Goal: Information Seeking & Learning: Learn about a topic

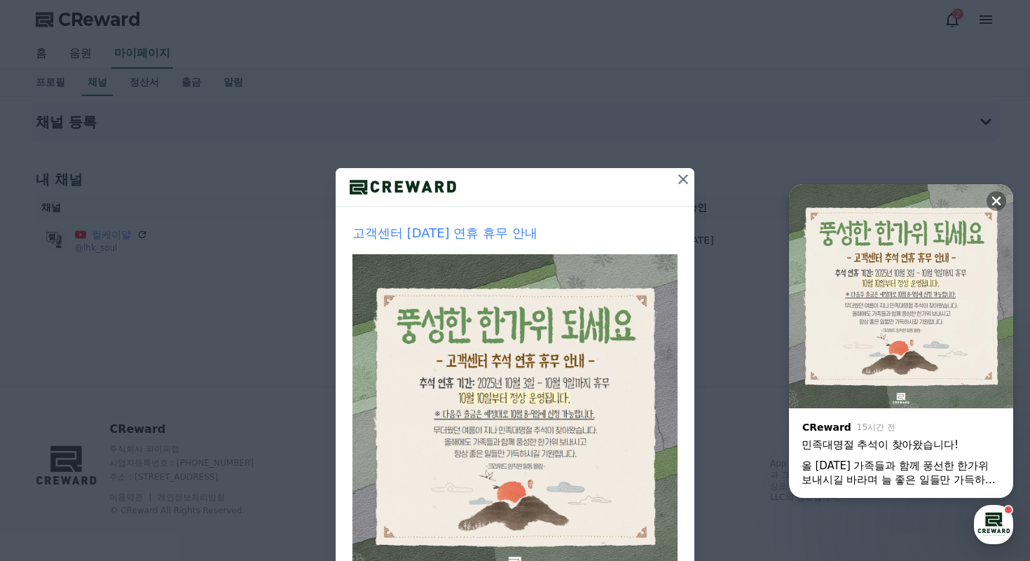
click at [683, 181] on icon at bounding box center [683, 179] width 17 height 17
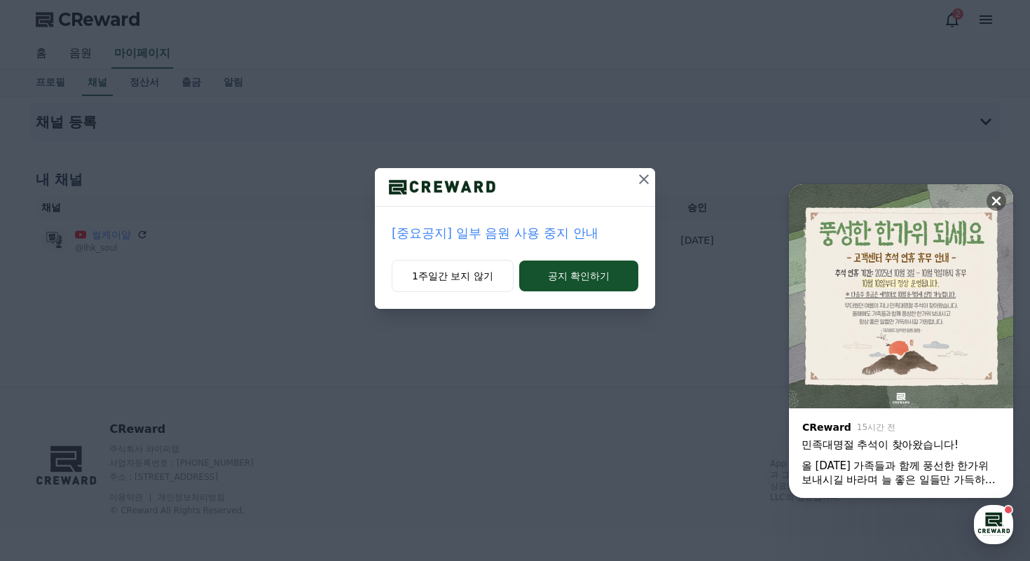
click at [508, 236] on p "[중요공지] 일부 음원 사용 중지 안내" at bounding box center [515, 234] width 247 height 20
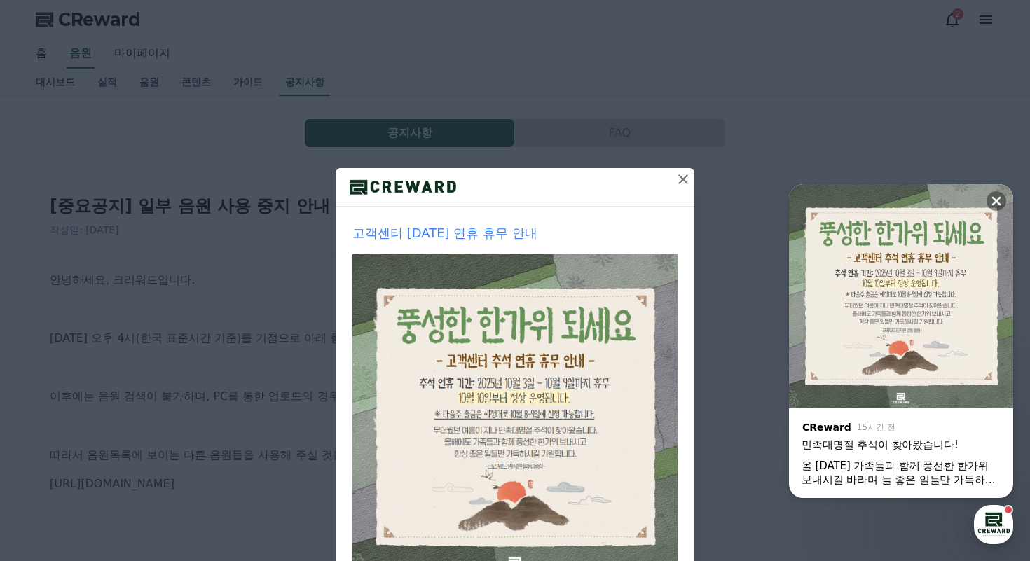
click at [678, 170] on button at bounding box center [683, 179] width 22 height 22
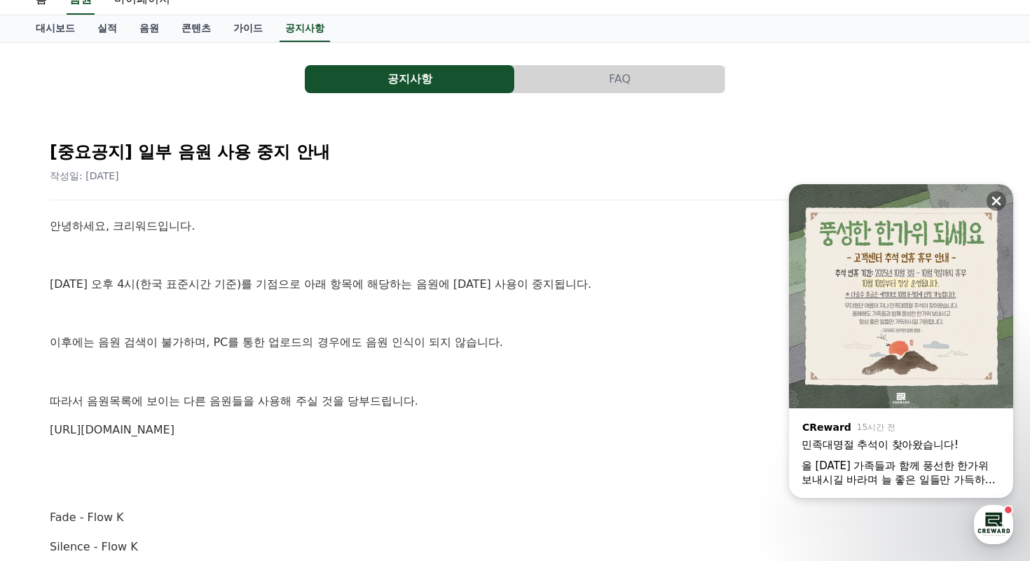
scroll to position [74, 0]
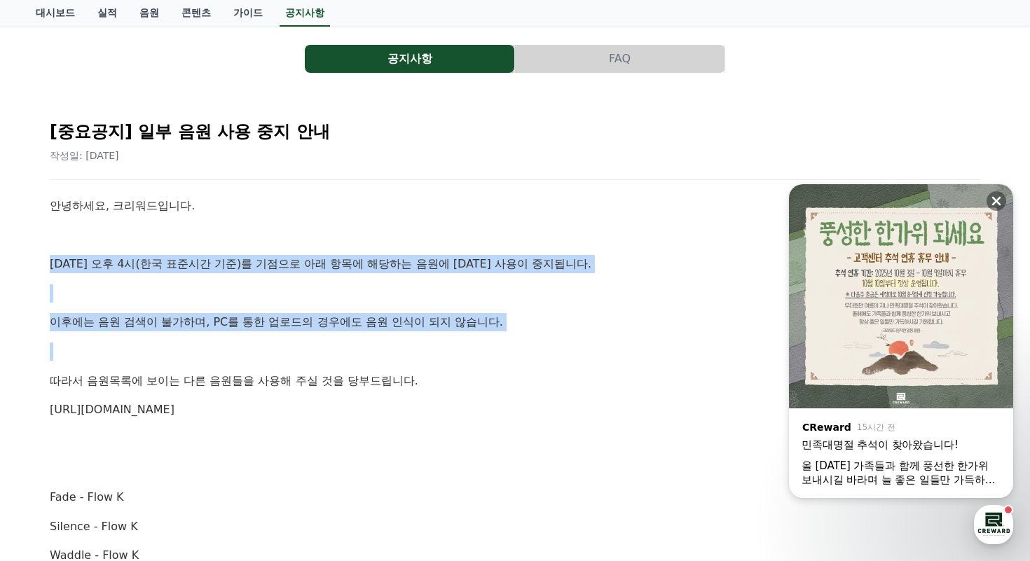
drag, startPoint x: 468, startPoint y: 249, endPoint x: 449, endPoint y: 361, distance: 113.7
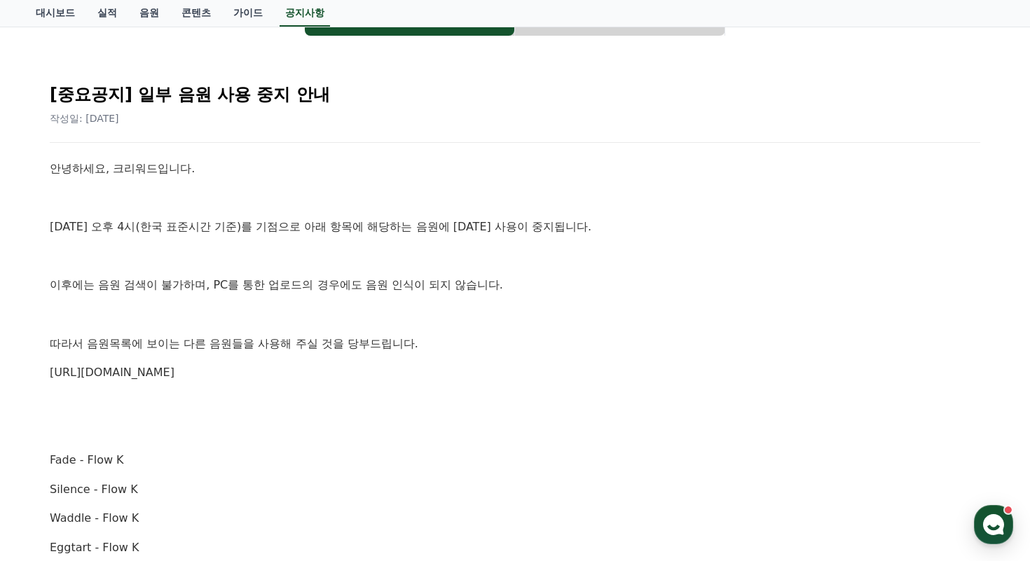
scroll to position [0, 0]
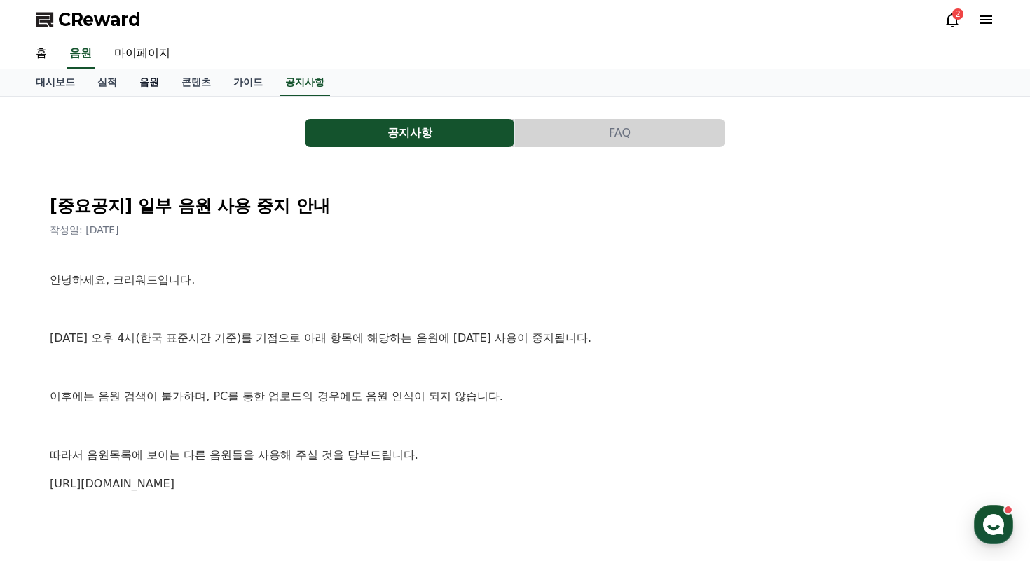
click at [142, 78] on link "음원" at bounding box center [149, 82] width 42 height 27
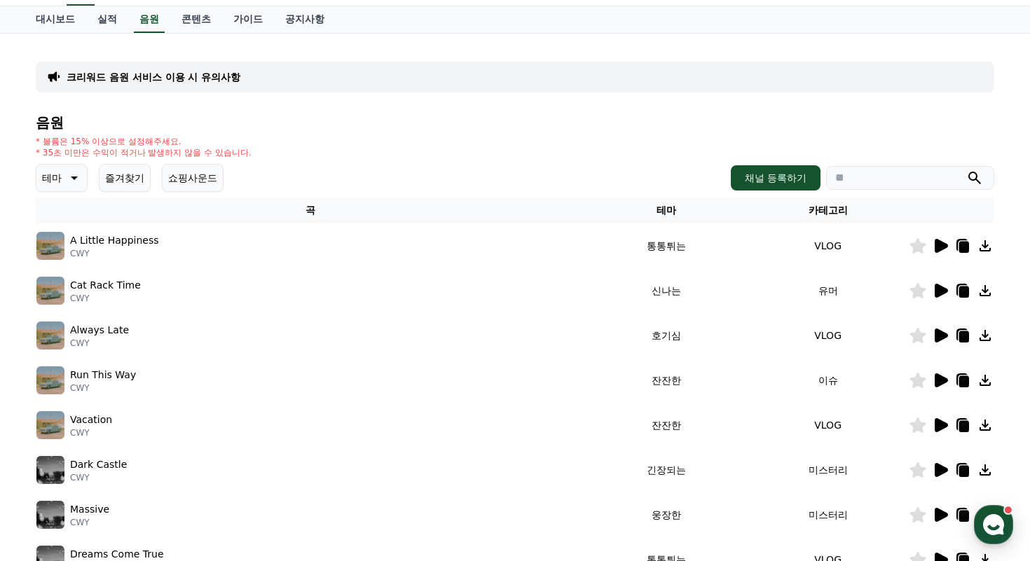
scroll to position [66, 0]
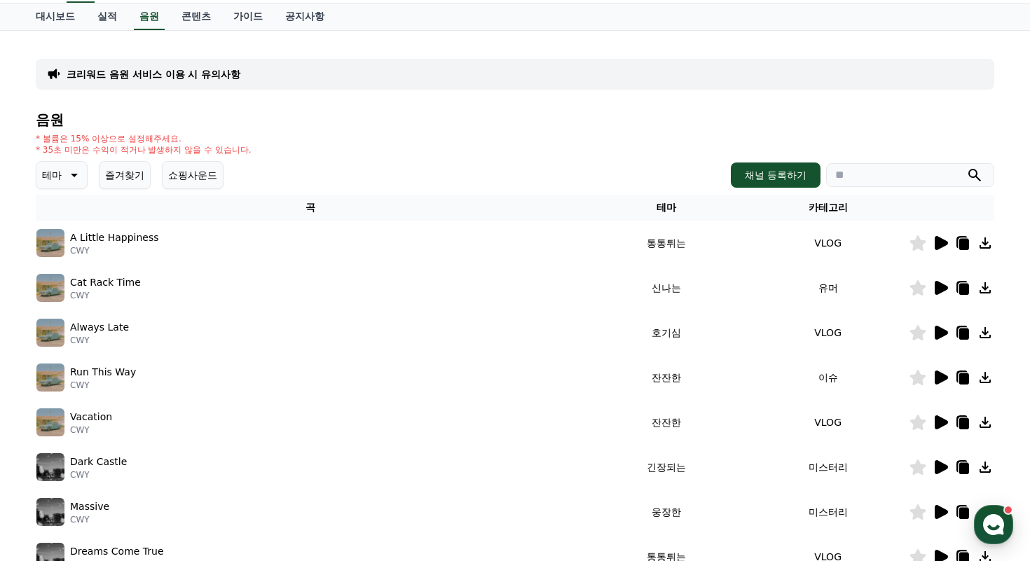
click at [68, 183] on icon at bounding box center [72, 175] width 17 height 17
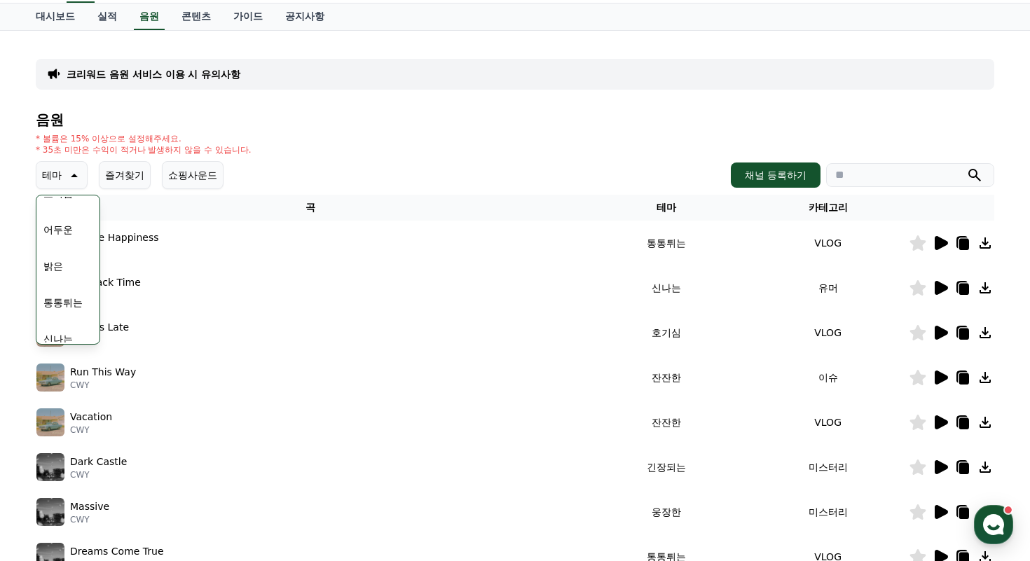
scroll to position [97, 0]
click at [64, 296] on button "통통튀는" at bounding box center [63, 297] width 50 height 31
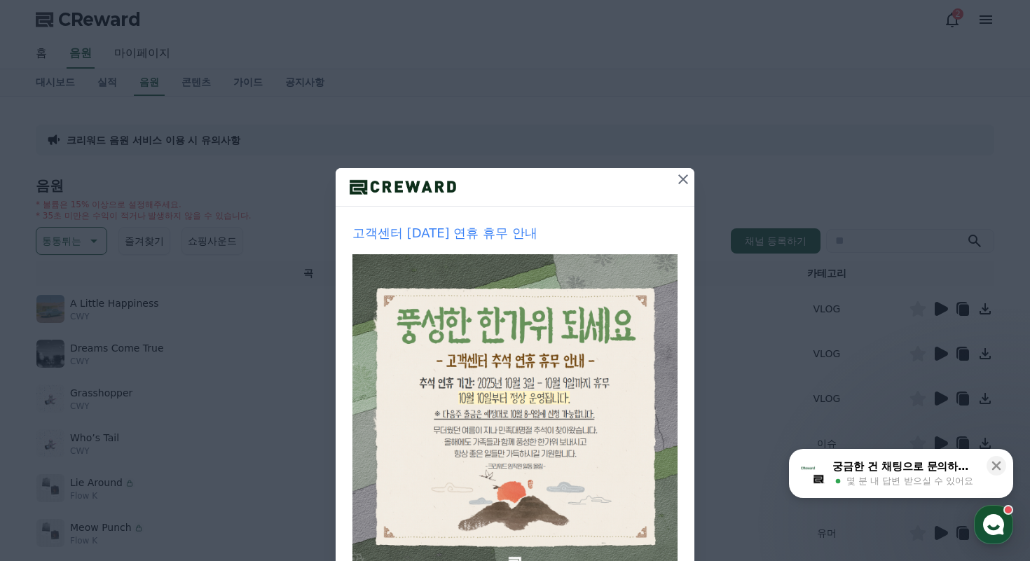
click at [682, 181] on icon at bounding box center [683, 180] width 10 height 10
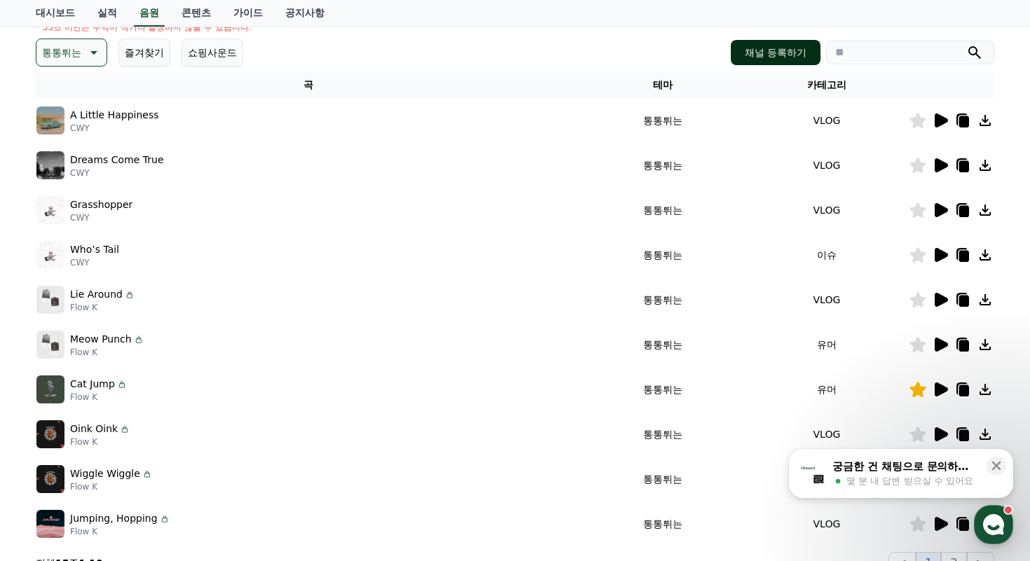
scroll to position [207, 0]
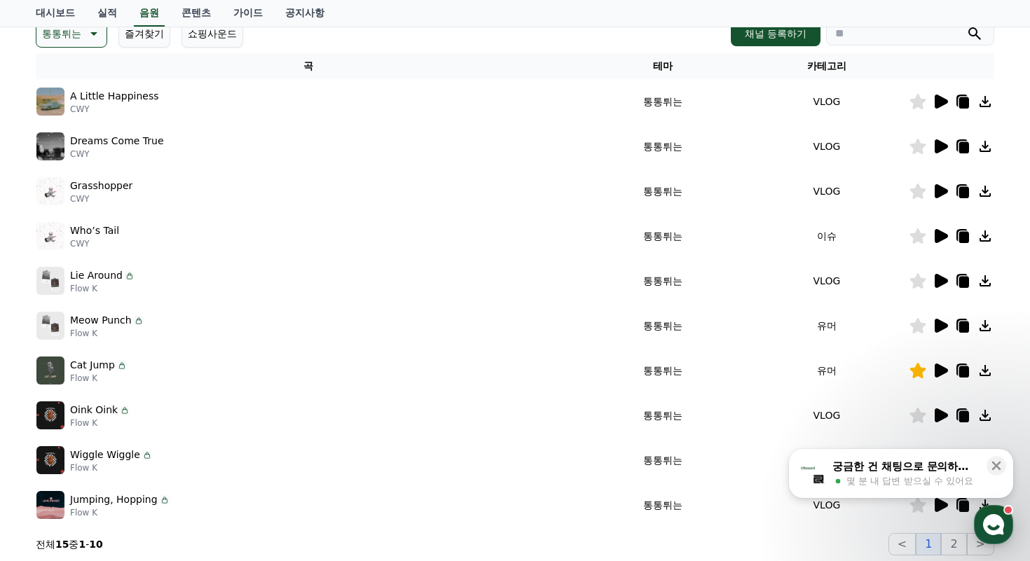
click at [938, 102] on icon at bounding box center [941, 102] width 13 height 14
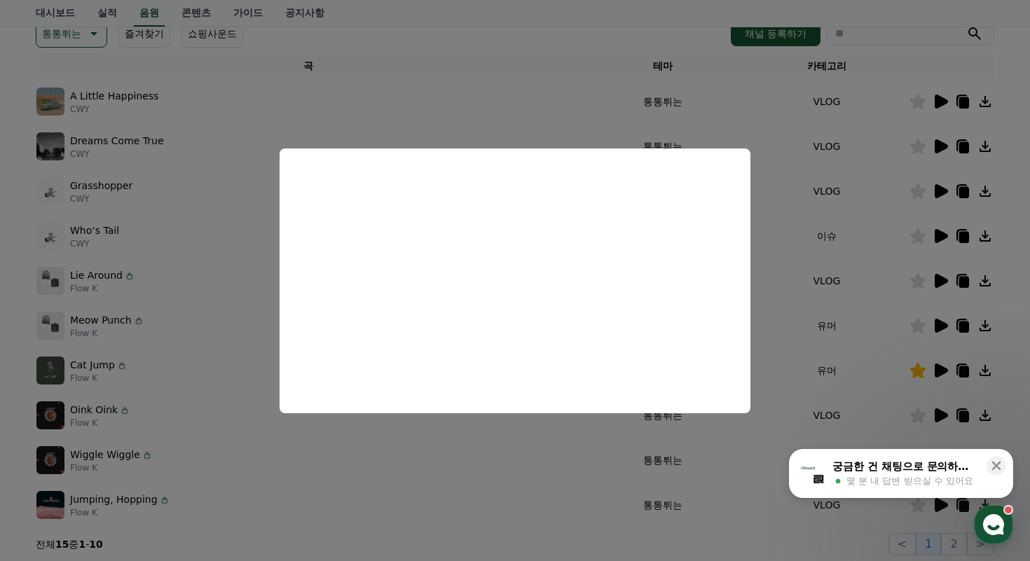
click at [843, 342] on button "close modal" at bounding box center [515, 280] width 1030 height 561
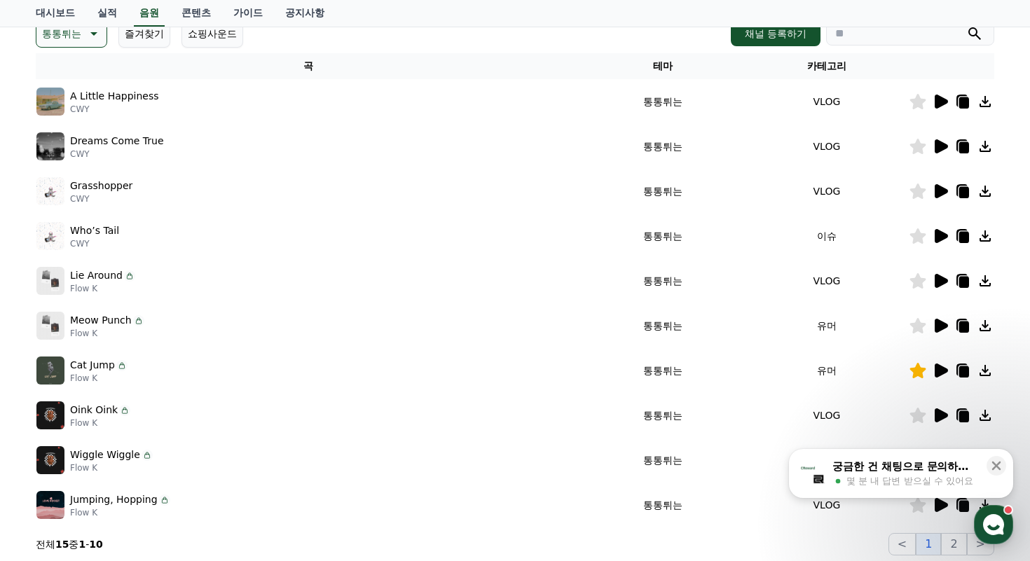
click at [945, 369] on icon at bounding box center [941, 371] width 13 height 14
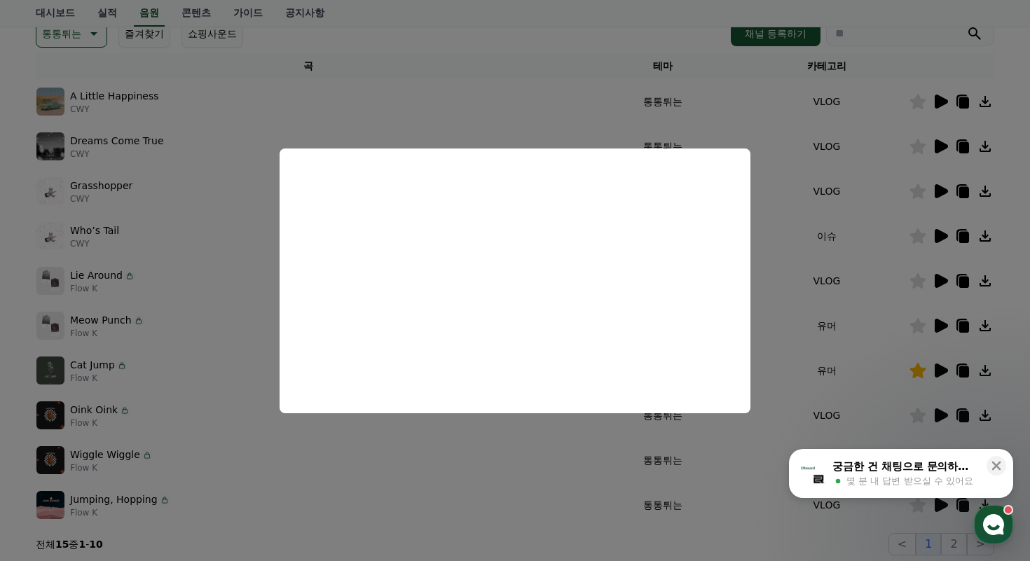
click at [865, 366] on button "close modal" at bounding box center [515, 280] width 1030 height 561
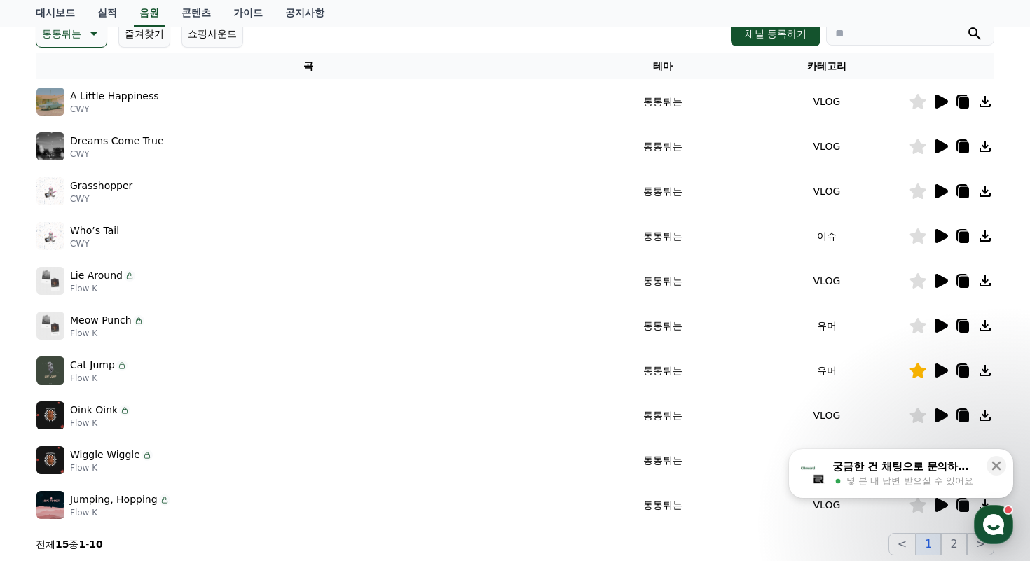
drag, startPoint x: 70, startPoint y: 365, endPoint x: 112, endPoint y: 367, distance: 42.1
click at [112, 367] on p "Cat Jump" at bounding box center [92, 365] width 45 height 15
copy p "Cat Jump"
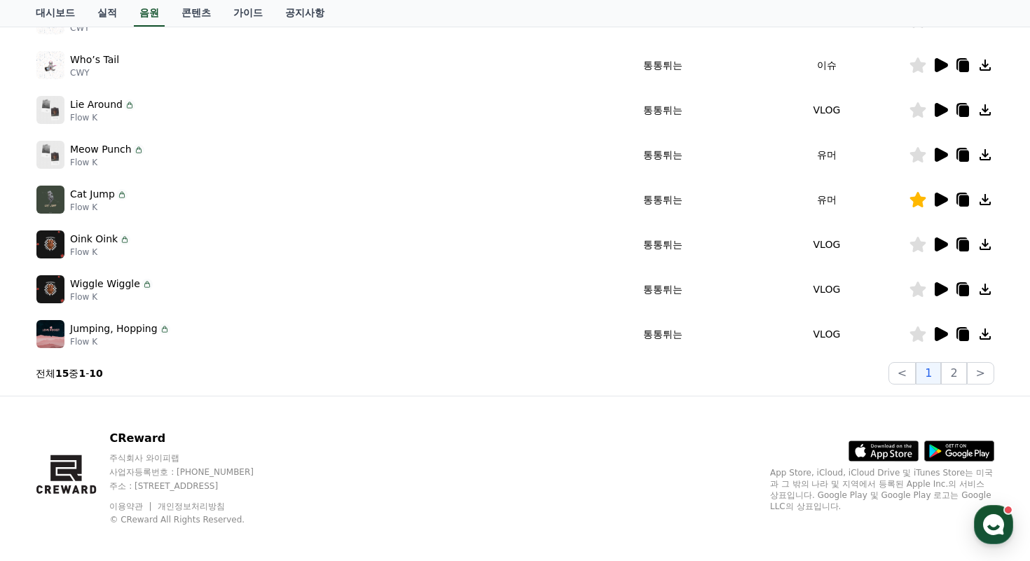
scroll to position [388, 0]
